Goal: Navigation & Orientation: Find specific page/section

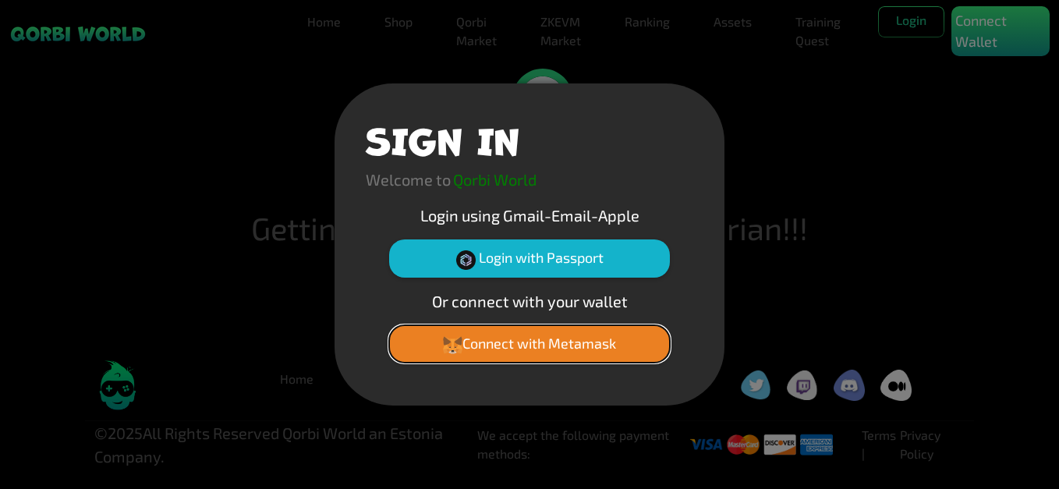
click at [575, 333] on button "Connect with Metamask" at bounding box center [529, 343] width 281 height 37
click at [550, 346] on button "Connect with Metamask" at bounding box center [529, 343] width 281 height 37
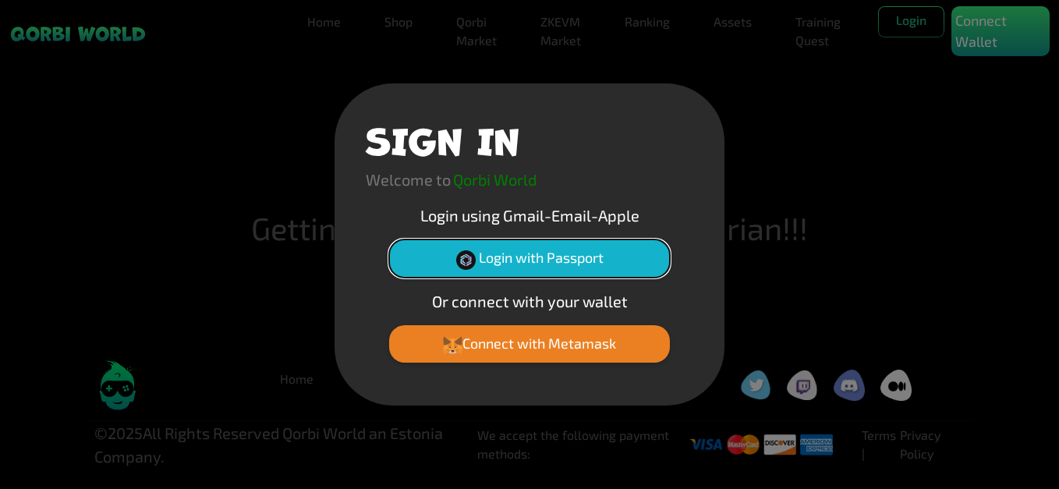
click at [542, 253] on button "Login with Passport" at bounding box center [529, 257] width 281 height 37
click at [476, 115] on h1 "SIGN IN" at bounding box center [443, 138] width 154 height 47
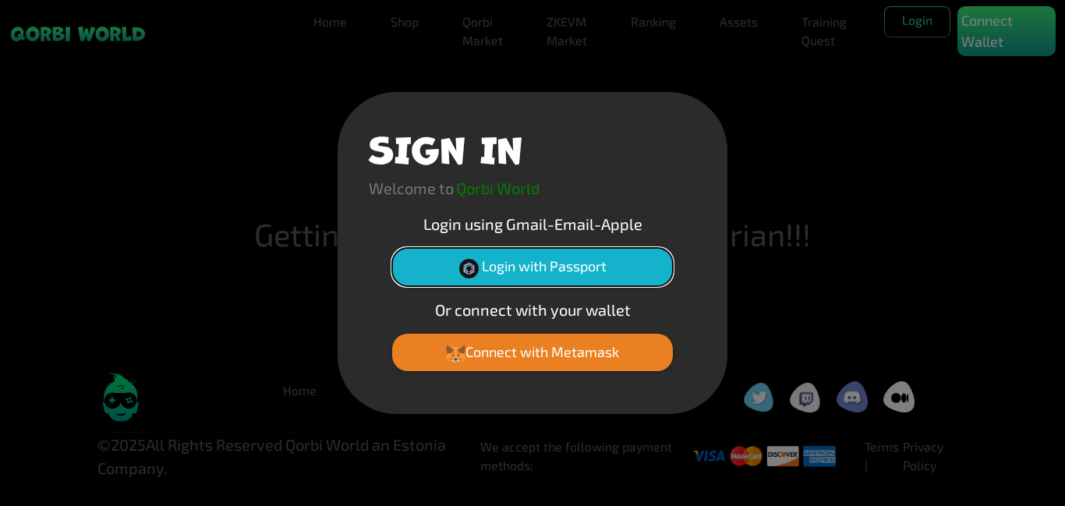
click at [392, 271] on button "Login with Passport" at bounding box center [532, 266] width 281 height 37
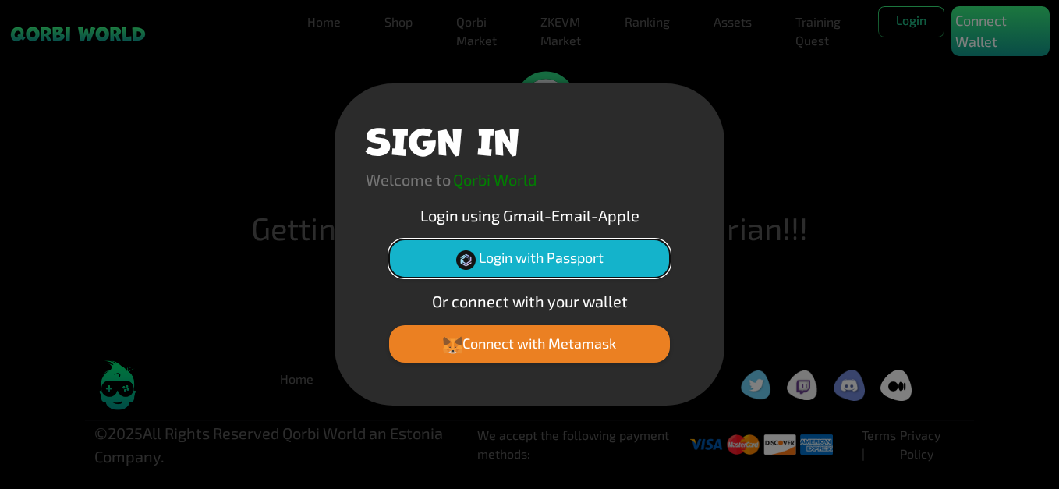
click at [559, 267] on button "Login with Passport" at bounding box center [529, 257] width 281 height 37
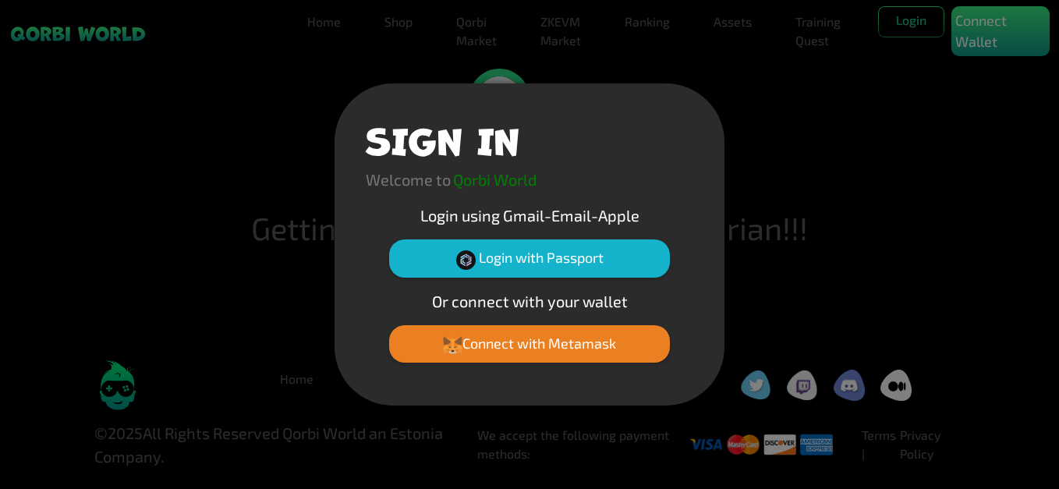
click at [915, 214] on div "SIGN IN Welcome to Qorbi World Login using Gmail-Email-Apple Login with Passpor…" at bounding box center [529, 244] width 1059 height 489
click at [870, 100] on div "SIGN IN Welcome to Qorbi World Login using Gmail-Email-Apple Login with Passpor…" at bounding box center [529, 244] width 1059 height 489
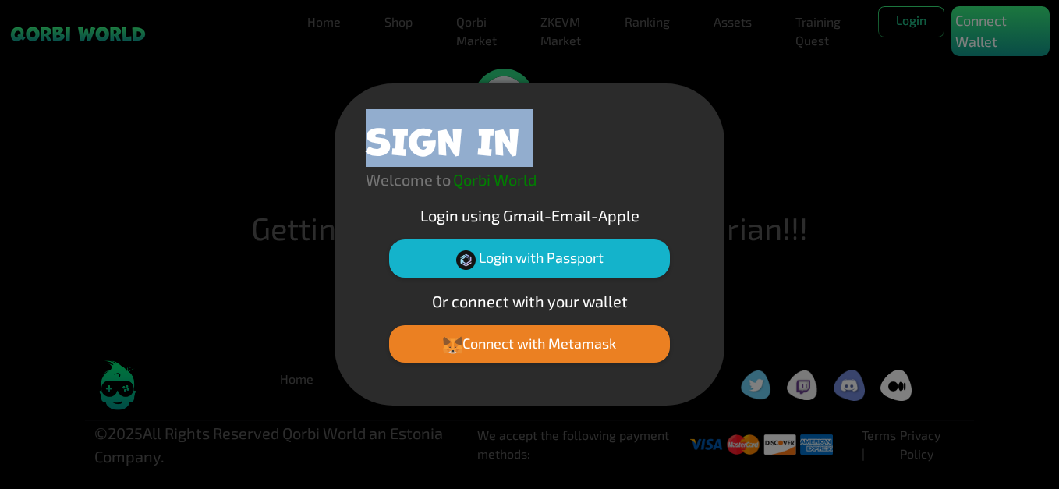
click at [870, 100] on div "SIGN IN Welcome to Qorbi World Login using Gmail-Email-Apple Login with Passpor…" at bounding box center [529, 244] width 1059 height 489
click at [562, 330] on button "Connect with Metamask" at bounding box center [529, 343] width 281 height 37
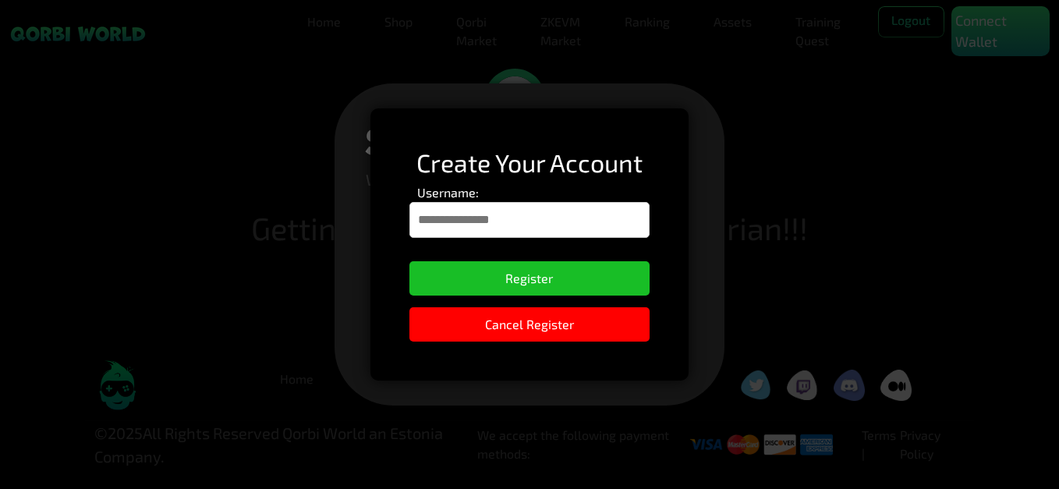
click at [511, 131] on div "Create Your Account Username: Register Cancel Register" at bounding box center [528, 244] width 317 height 272
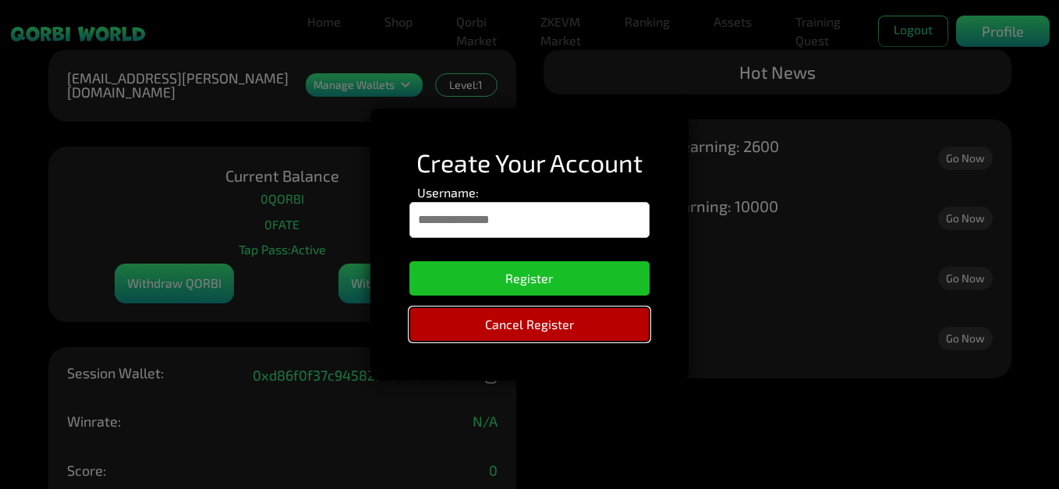
click at [610, 334] on button "Cancel Register" at bounding box center [528, 324] width 239 height 34
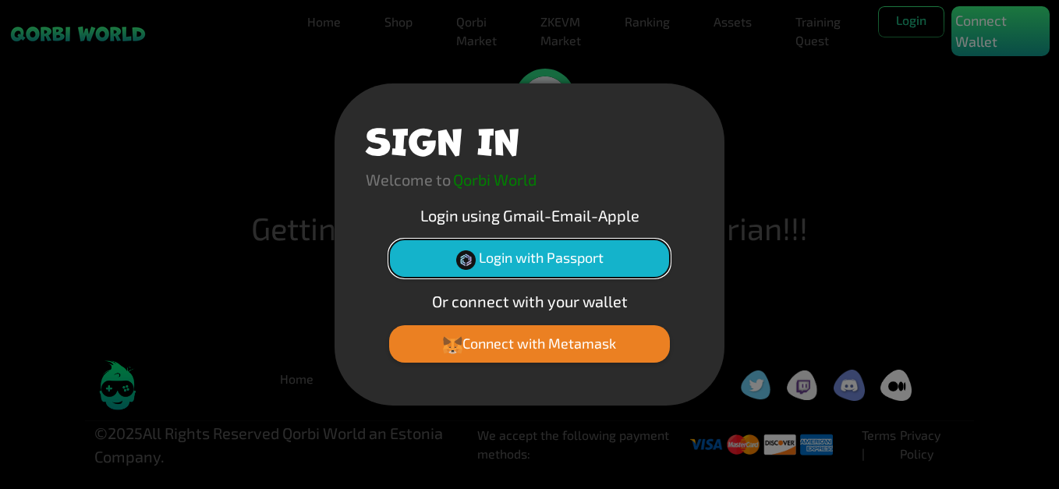
click at [561, 256] on button "Login with Passport" at bounding box center [529, 257] width 281 height 37
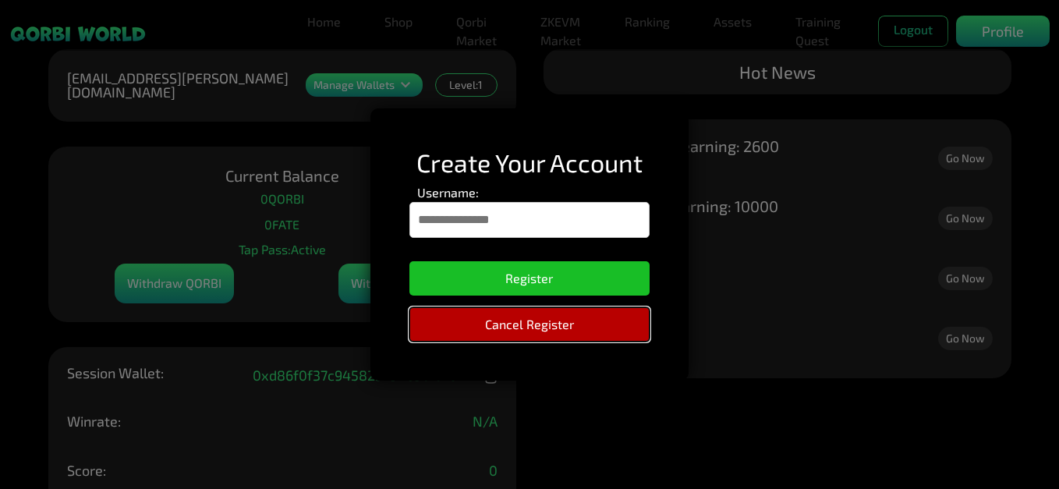
click at [586, 334] on button "Cancel Register" at bounding box center [528, 324] width 239 height 34
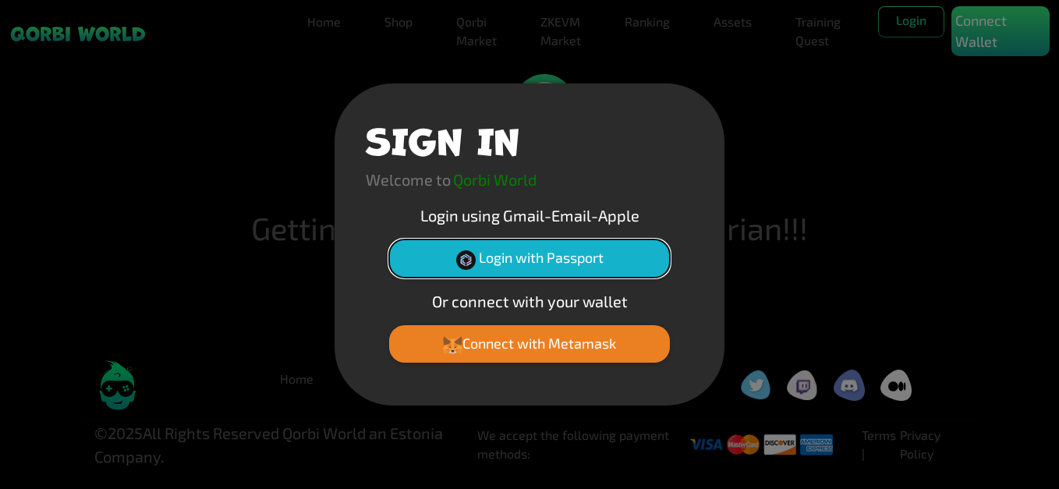
click at [573, 259] on button "Login with Passport" at bounding box center [529, 257] width 281 height 37
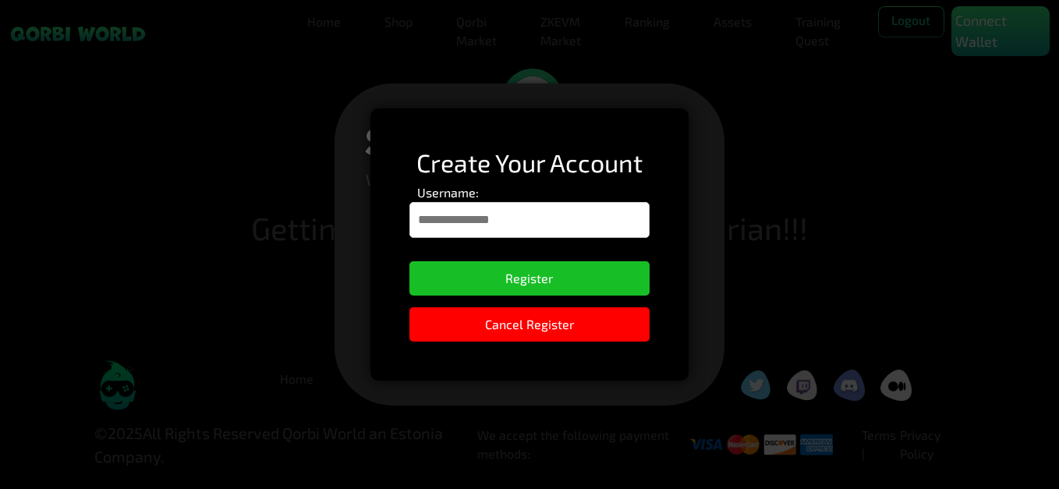
click at [550, 212] on input "Username:" at bounding box center [528, 220] width 239 height 36
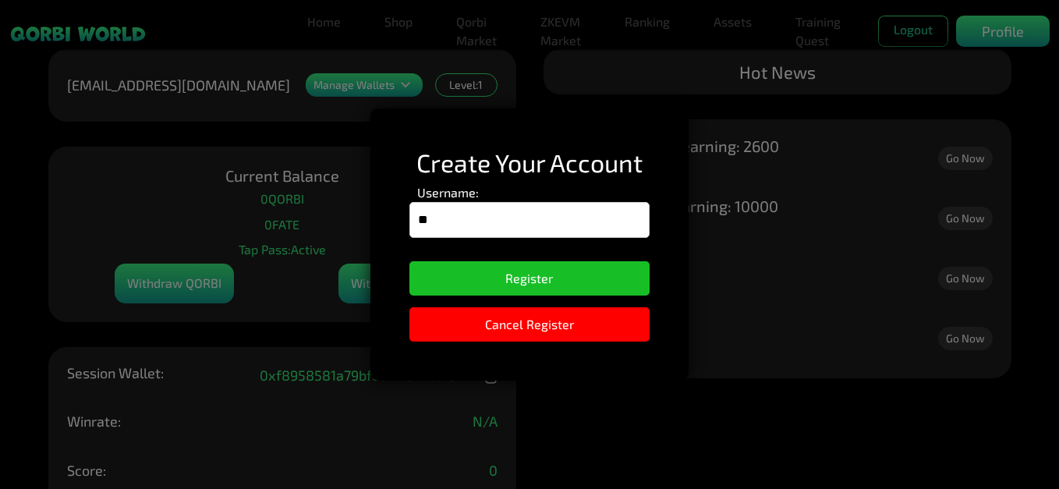
type input "**********"
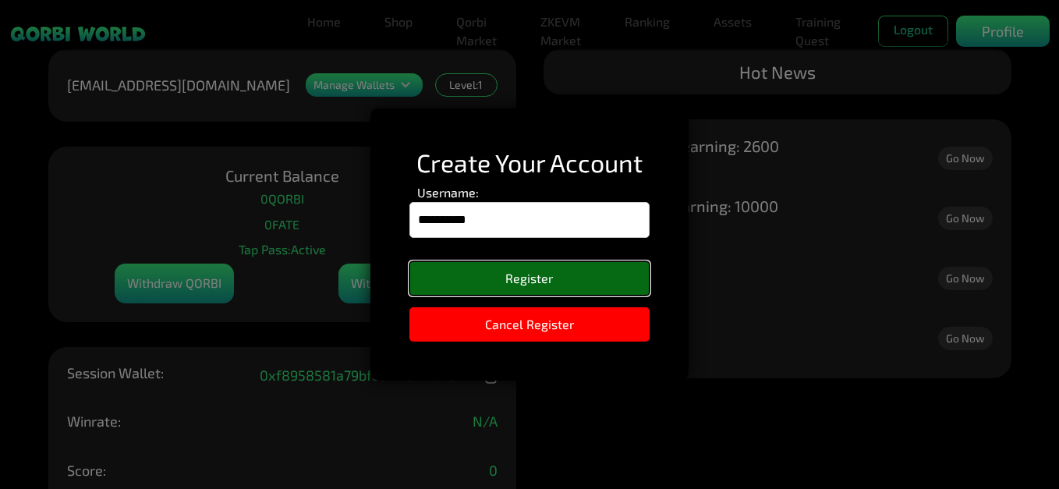
click at [554, 283] on button "Register" at bounding box center [528, 278] width 239 height 34
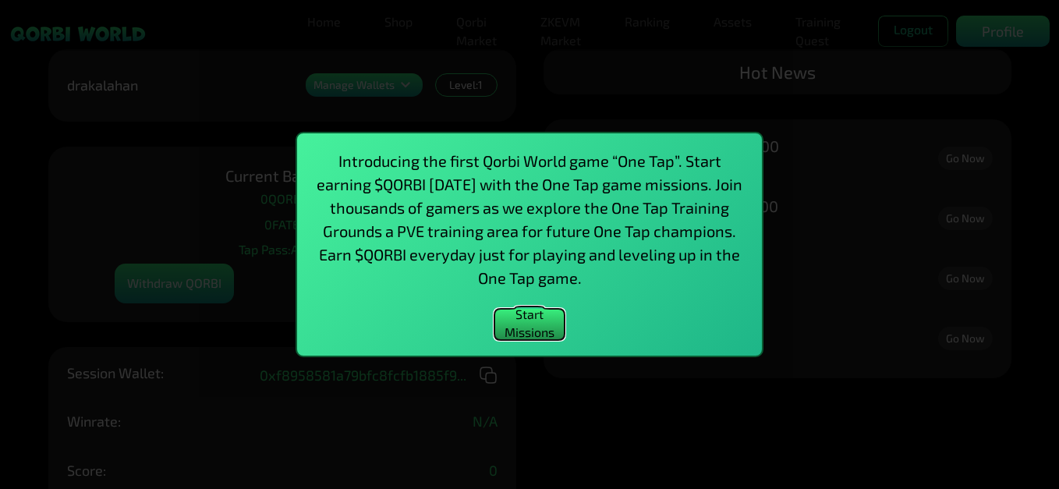
click at [540, 330] on button "Start Missions" at bounding box center [529, 324] width 70 height 31
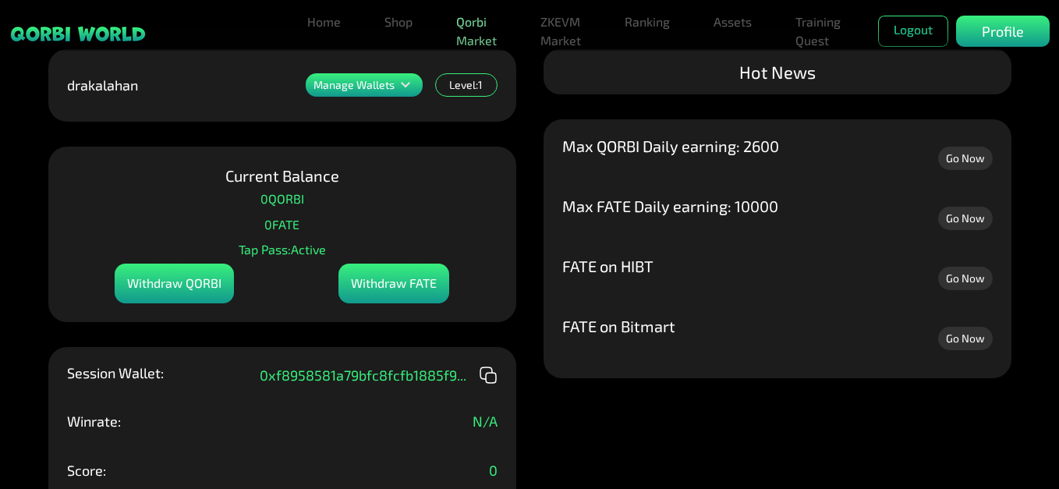
click at [471, 16] on link "Qorbi Market" at bounding box center [476, 31] width 53 height 50
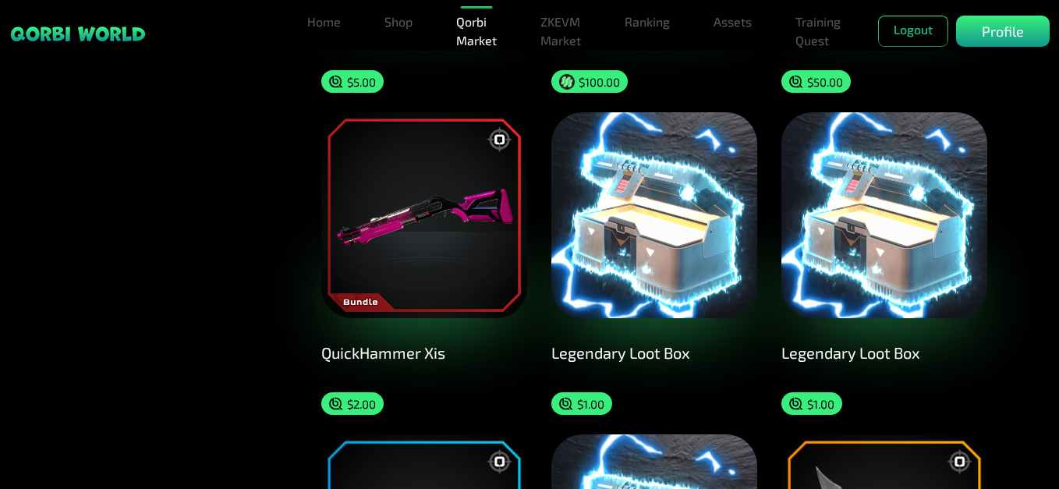
scroll to position [1404, 0]
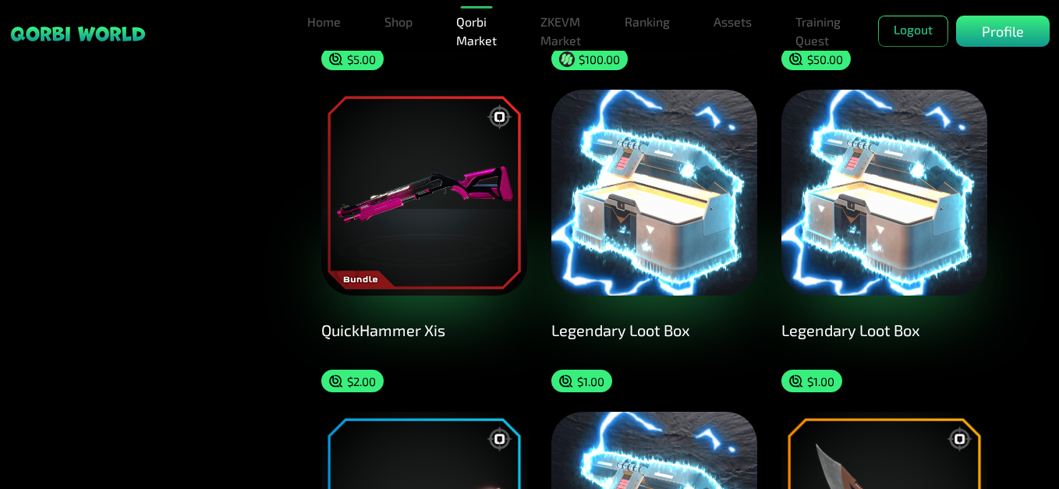
click at [732, 218] on img at bounding box center [654, 193] width 206 height 206
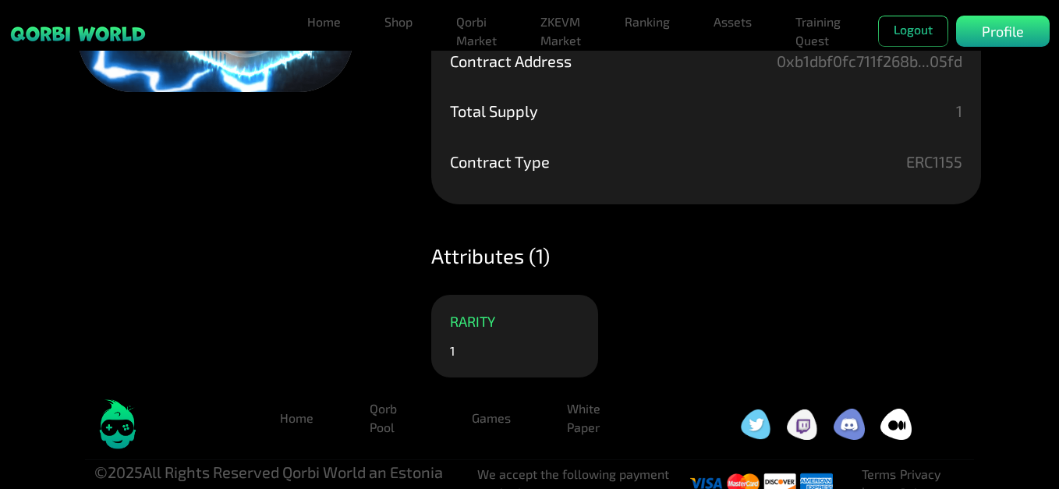
scroll to position [279, 0]
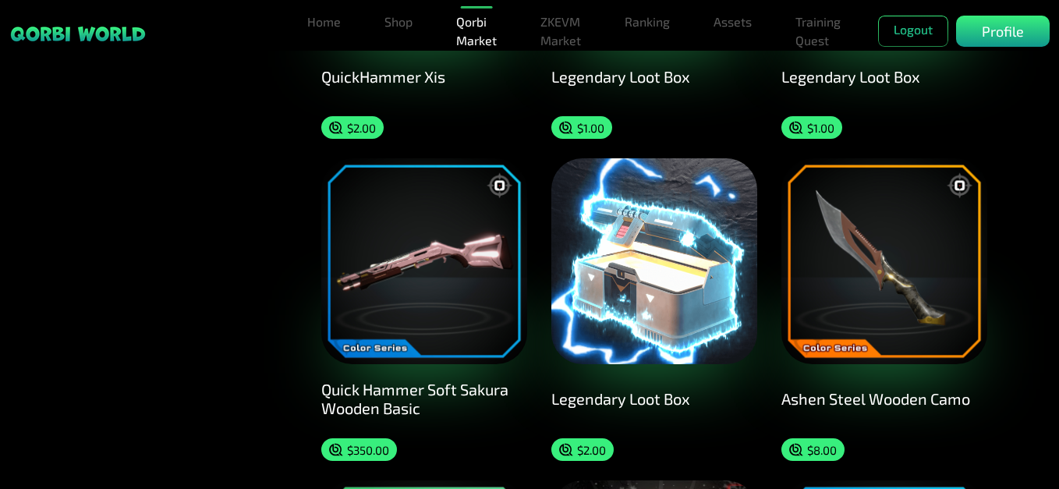
scroll to position [1797, 0]
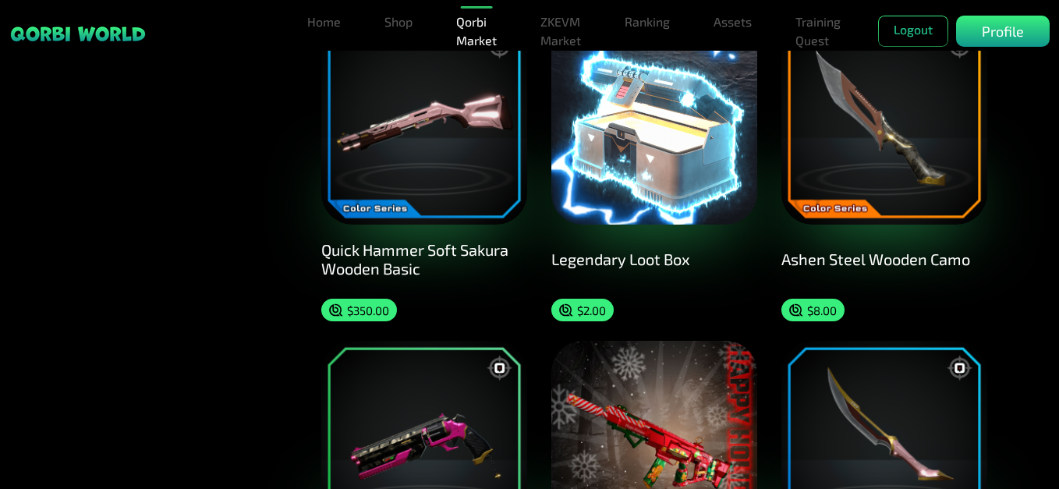
click at [661, 178] on img at bounding box center [654, 122] width 206 height 206
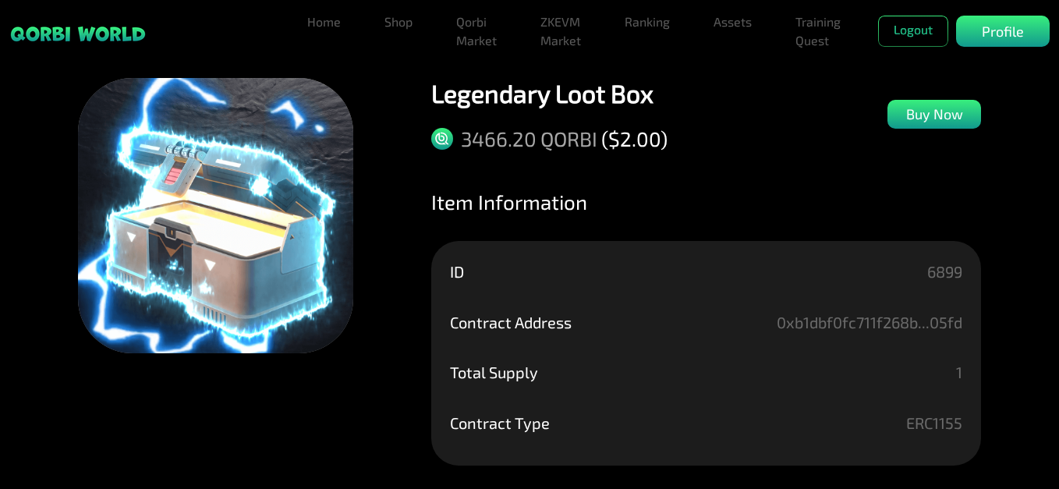
click at [633, 150] on div "($ 2.00 )" at bounding box center [634, 138] width 66 height 24
click at [978, 29] on div "Profile" at bounding box center [1003, 31] width 94 height 31
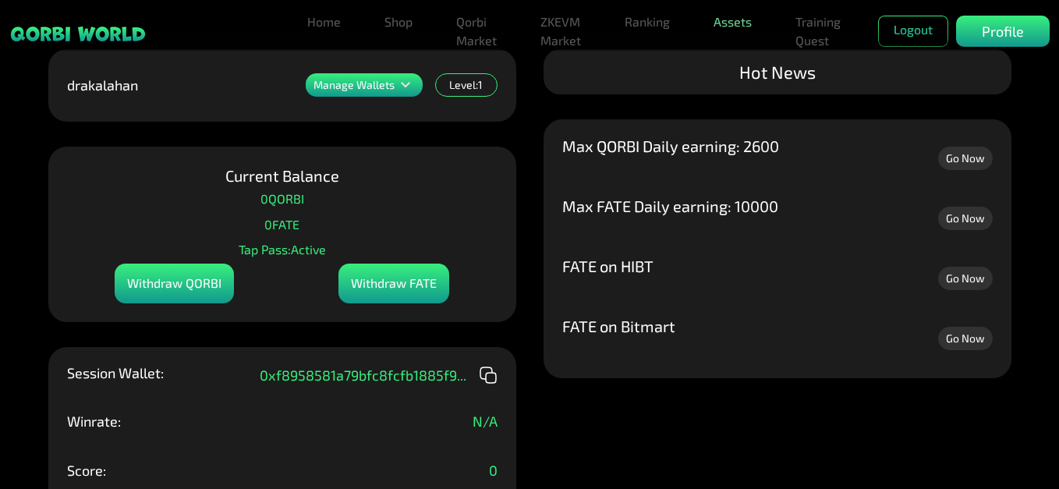
click at [728, 23] on link "Assets" at bounding box center [732, 21] width 51 height 31
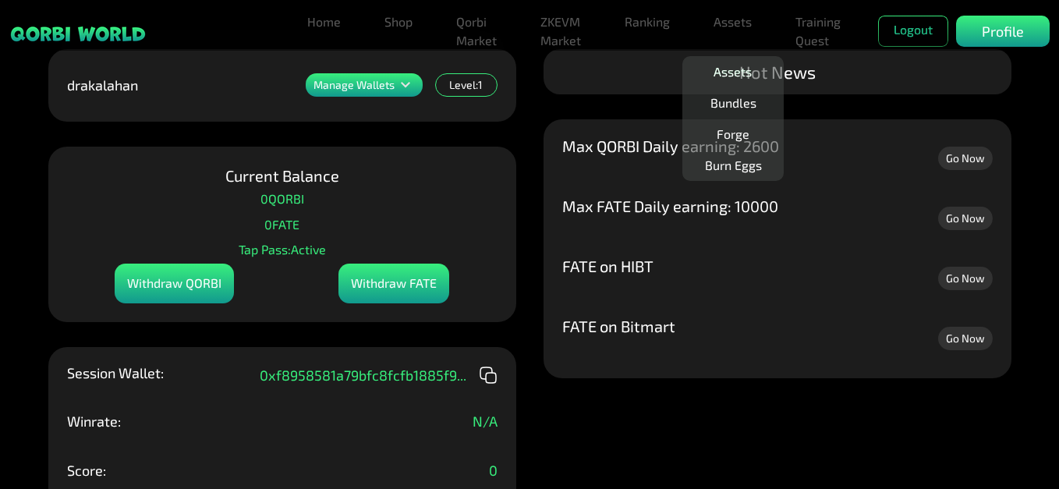
click at [739, 71] on link "Assets" at bounding box center [732, 71] width 51 height 31
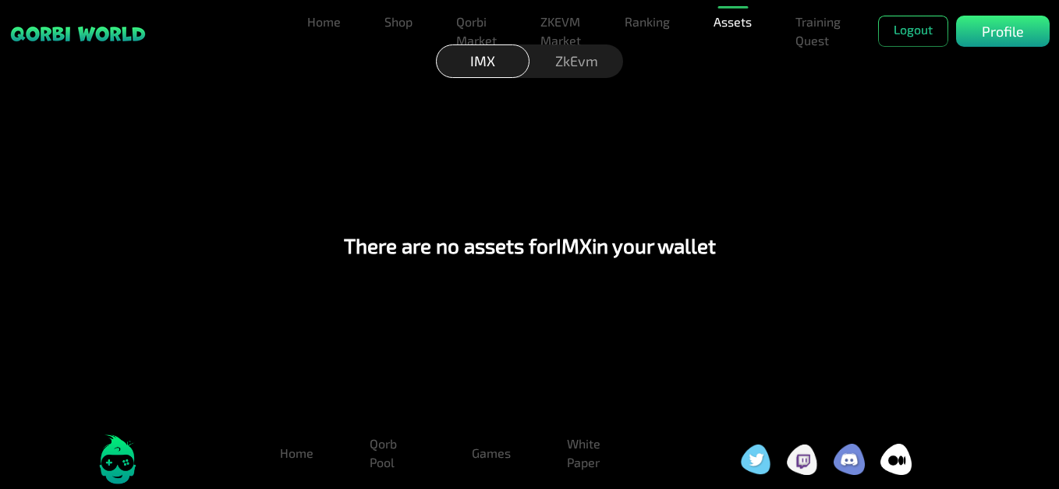
click at [561, 71] on div "ZkEvm" at bounding box center [577, 61] width 94 height 34
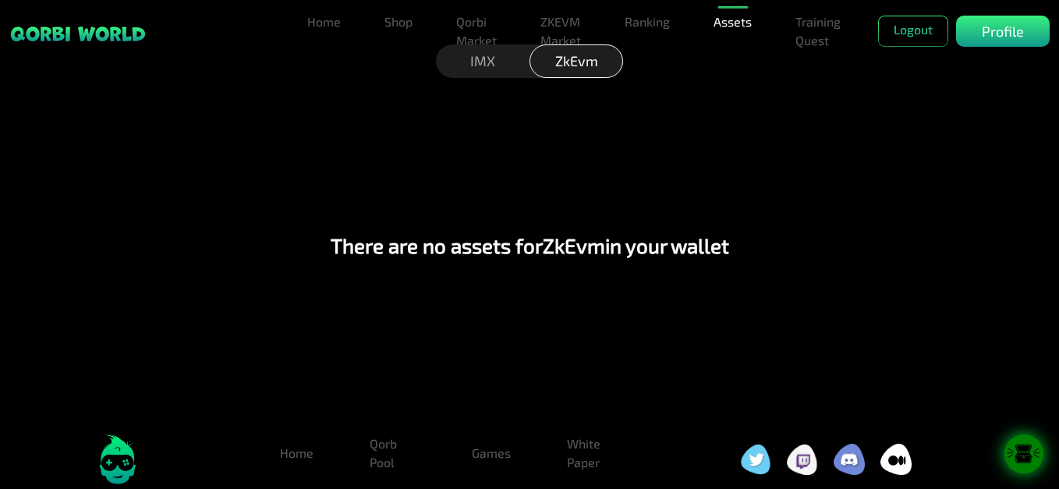
click at [481, 65] on div "IMX" at bounding box center [483, 61] width 94 height 34
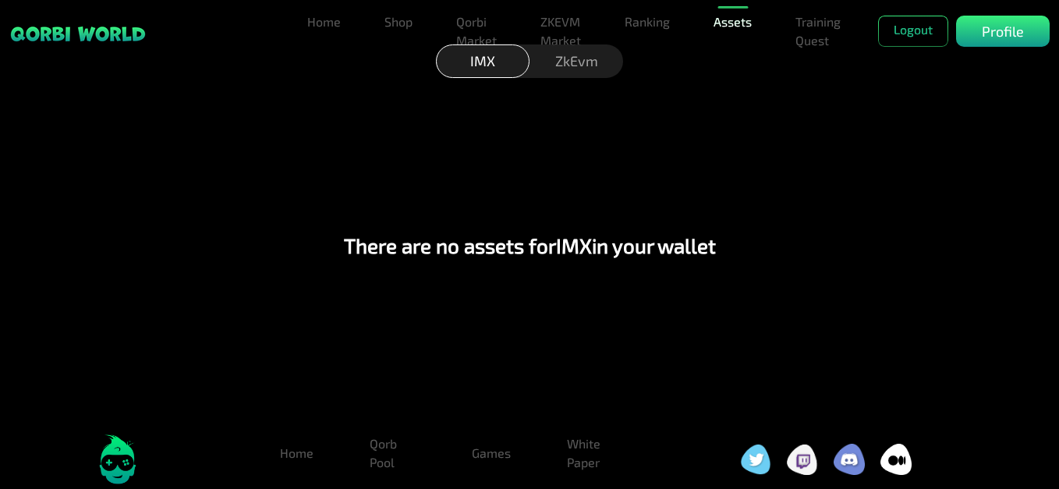
click at [730, 23] on link "Assets" at bounding box center [732, 21] width 51 height 31
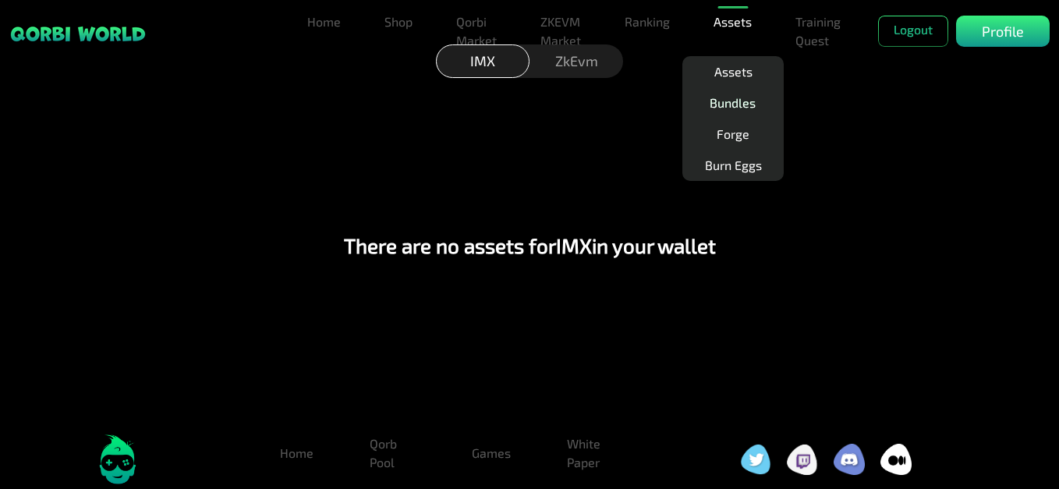
click at [744, 101] on link "Bundles" at bounding box center [732, 102] width 58 height 31
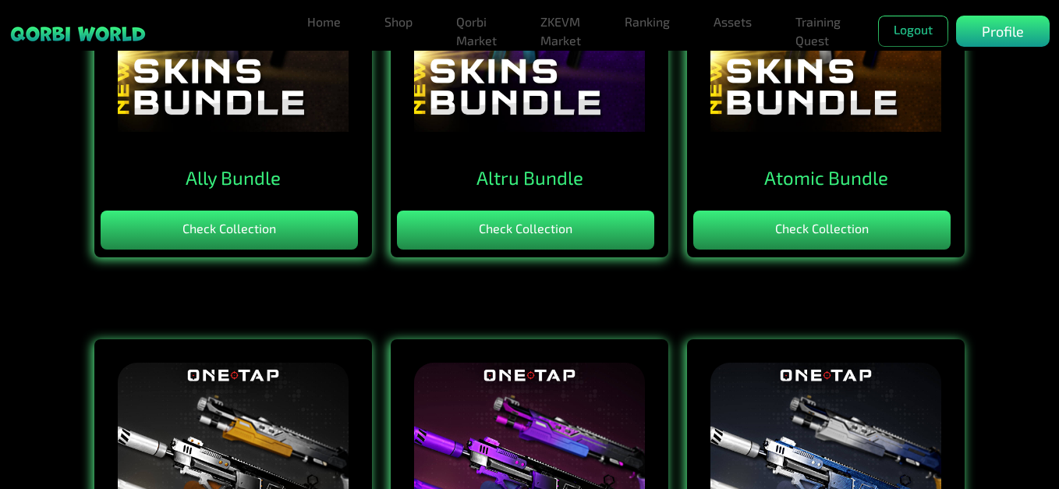
scroll to position [624, 0]
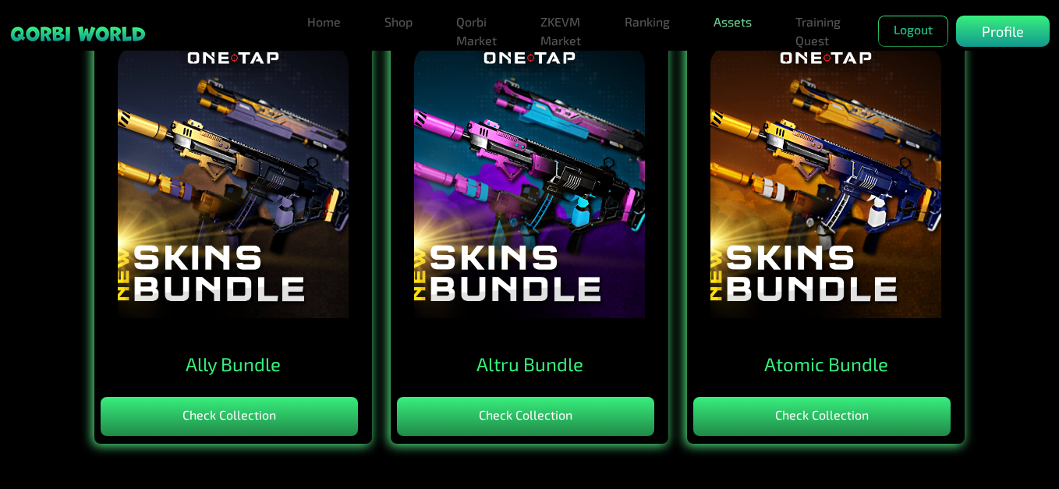
click at [744, 30] on link "Assets" at bounding box center [732, 21] width 51 height 31
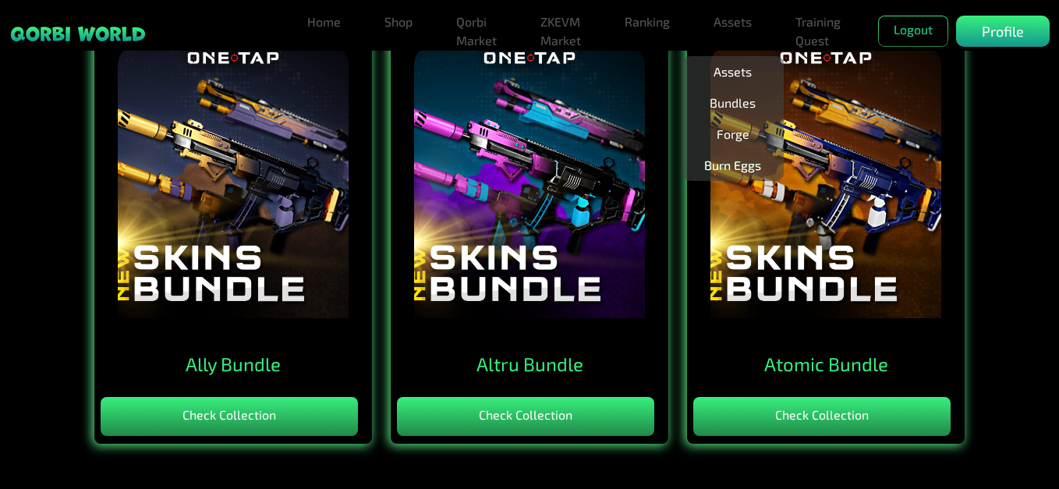
click at [746, 165] on link "Burn Eggs" at bounding box center [732, 165] width 69 height 31
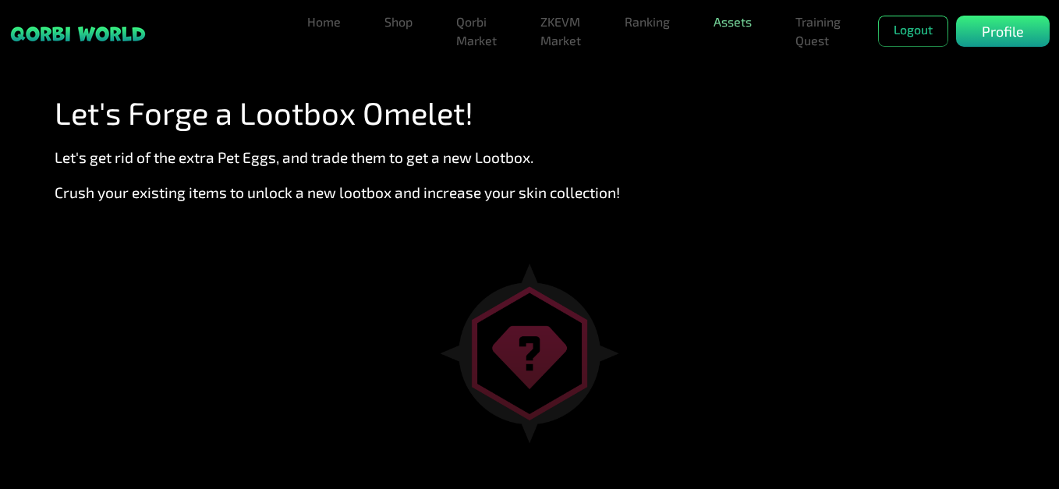
click at [749, 25] on link "Assets" at bounding box center [732, 21] width 51 height 31
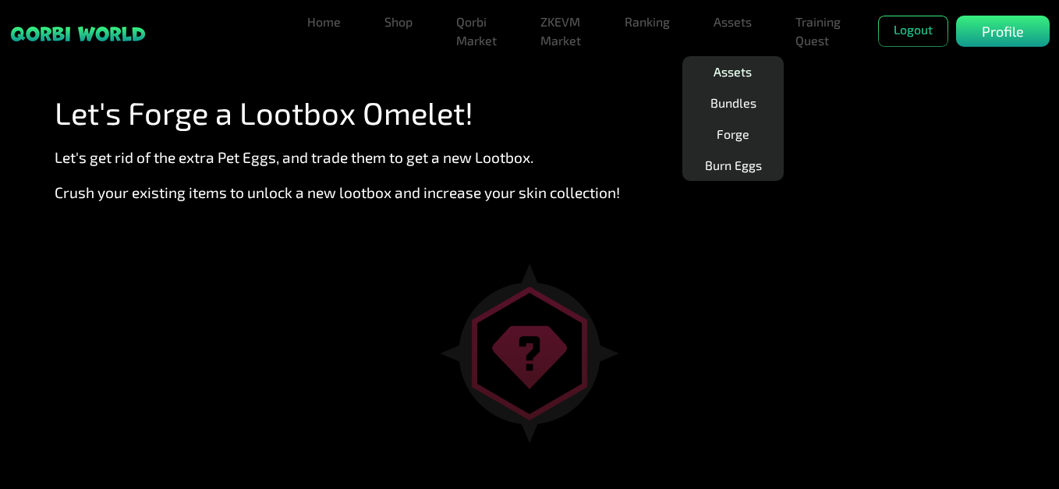
click at [746, 73] on link "Assets" at bounding box center [732, 71] width 51 height 31
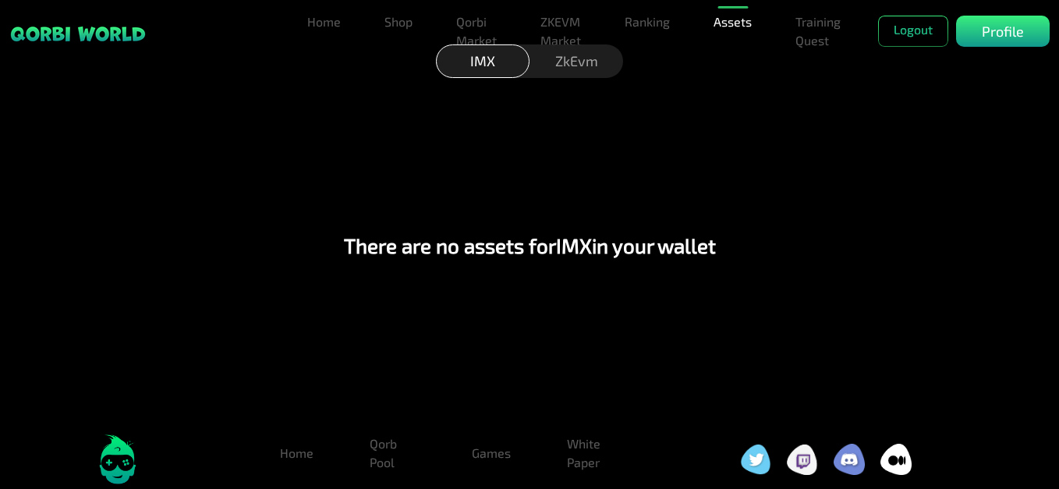
click at [551, 69] on div "ZkEvm" at bounding box center [577, 61] width 94 height 34
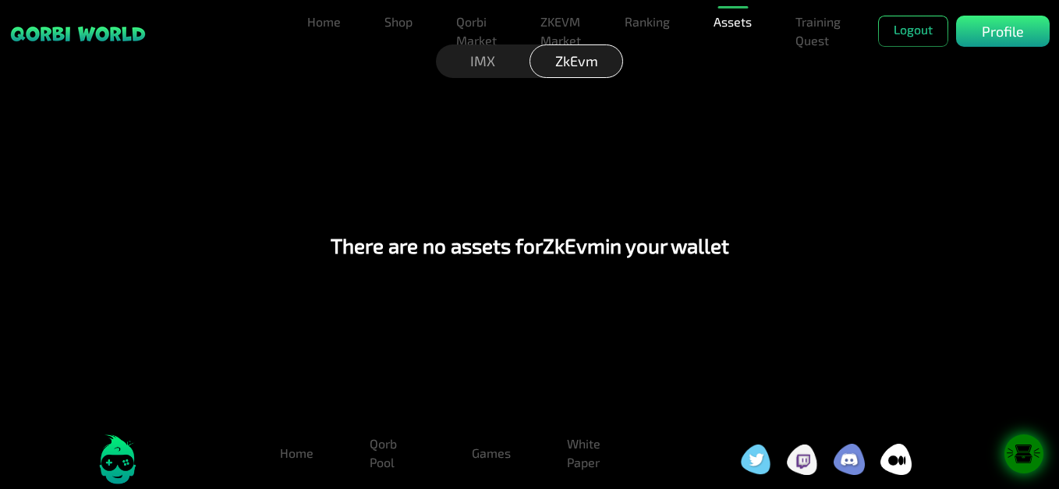
click at [1036, 453] on icon at bounding box center [1037, 452] width 7 height 1
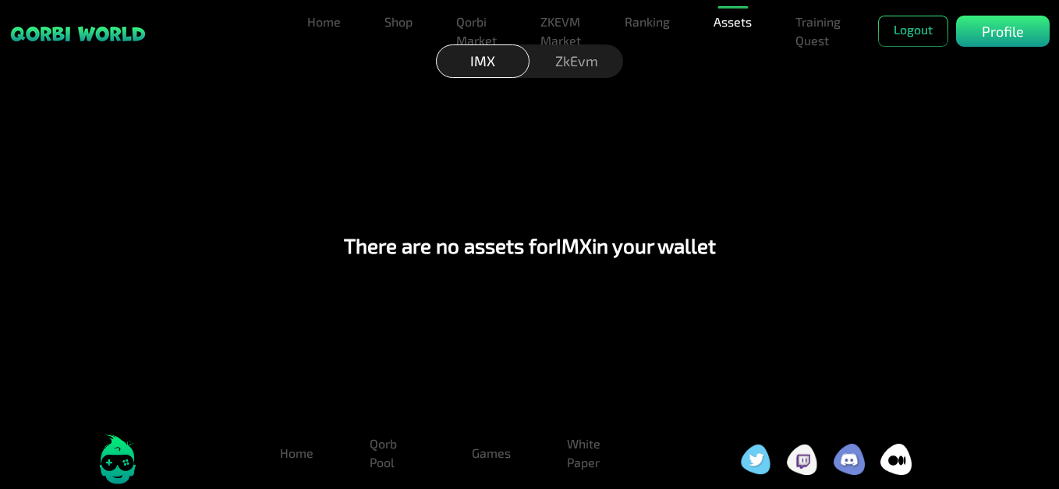
click at [488, 63] on div "IMX" at bounding box center [483, 61] width 94 height 34
click at [565, 62] on div "ZkEvm" at bounding box center [577, 61] width 94 height 34
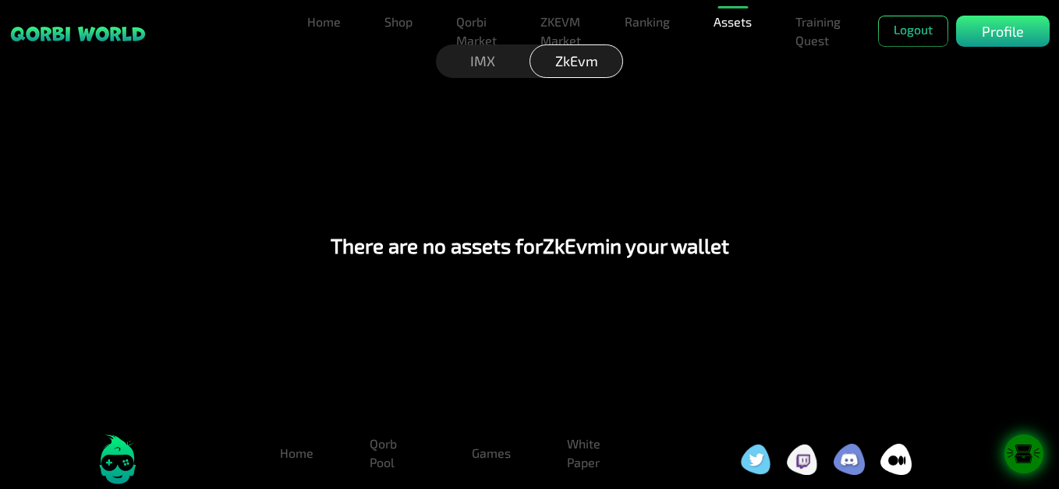
click at [491, 55] on div "IMX" at bounding box center [483, 61] width 94 height 34
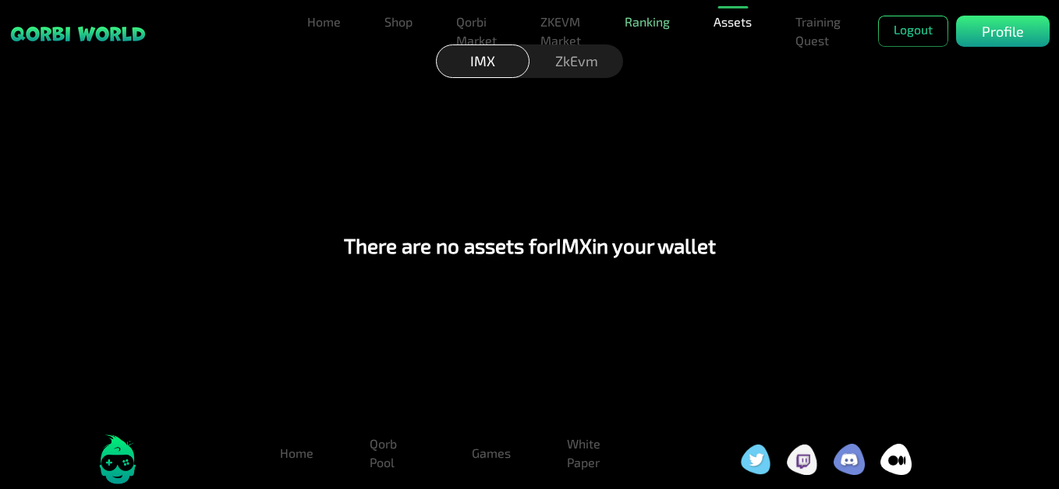
click at [641, 19] on link "Ranking" at bounding box center [647, 21] width 58 height 31
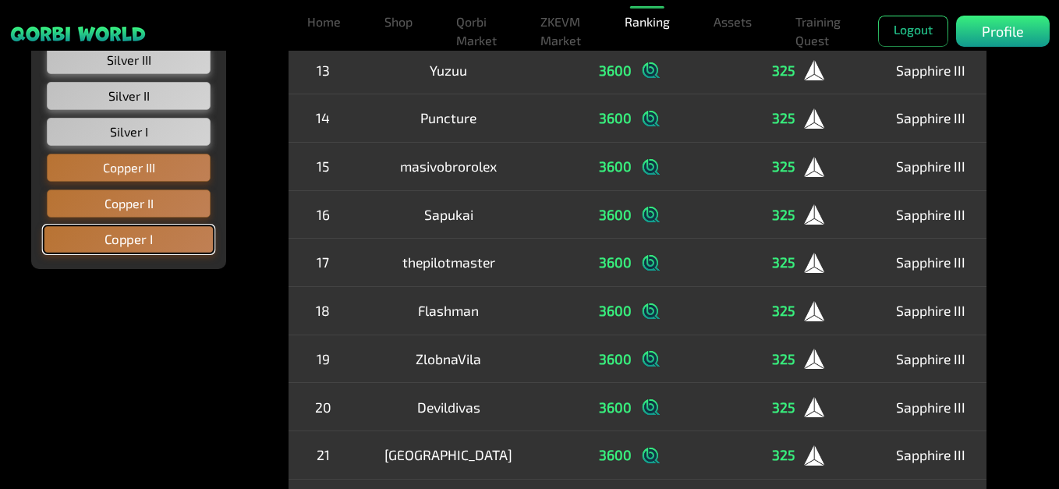
click at [152, 236] on button "Copper I" at bounding box center [129, 240] width 172 height 30
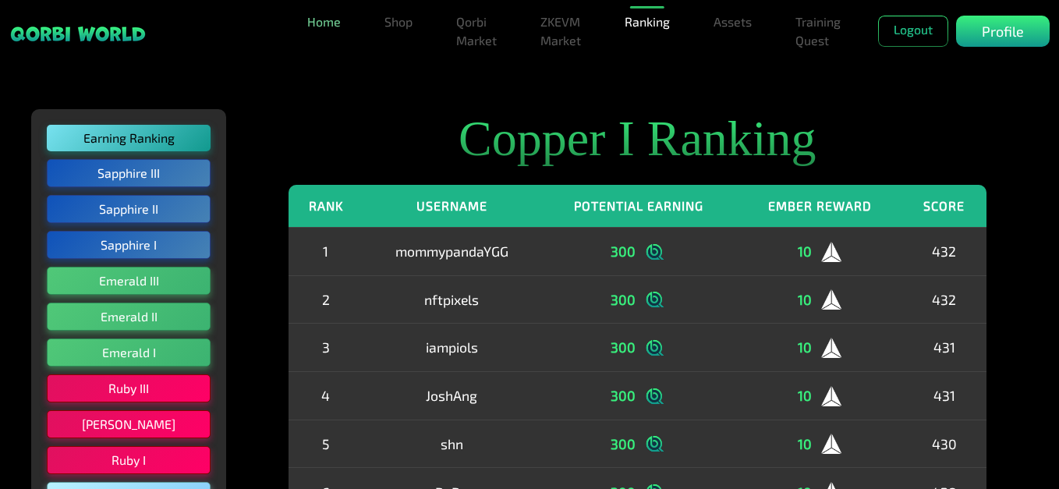
click at [337, 25] on link "Home" at bounding box center [324, 21] width 46 height 31
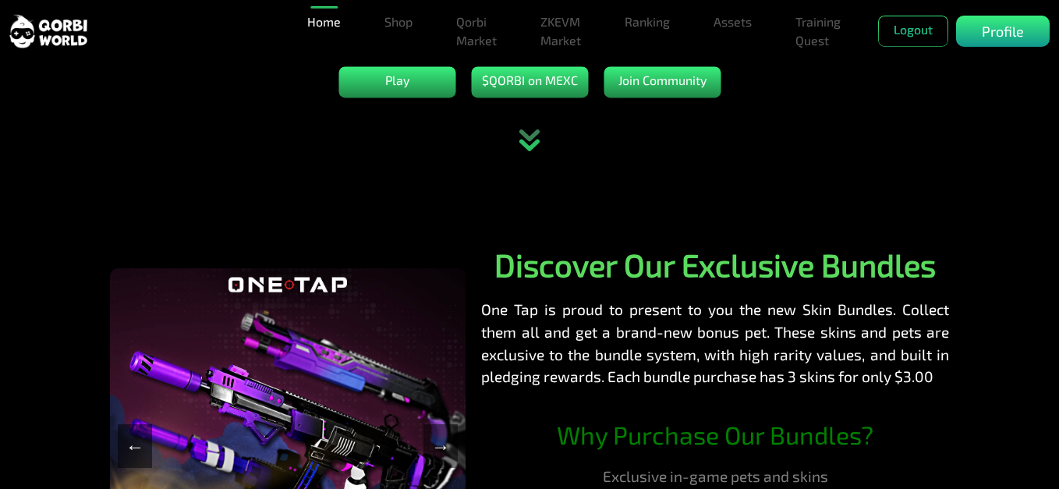
scroll to position [312, 0]
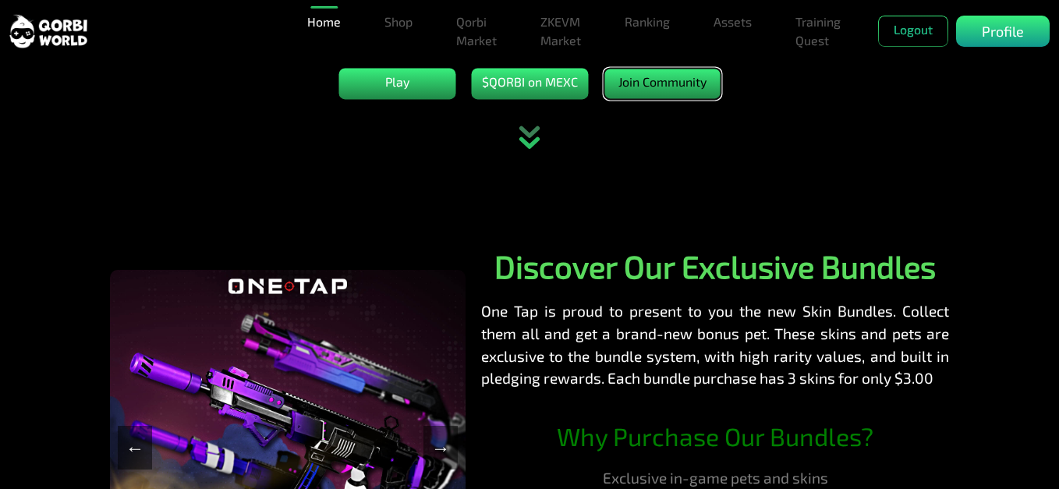
click at [679, 98] on button "Join Community" at bounding box center [662, 83] width 117 height 31
